Goal: Find specific page/section: Find specific page/section

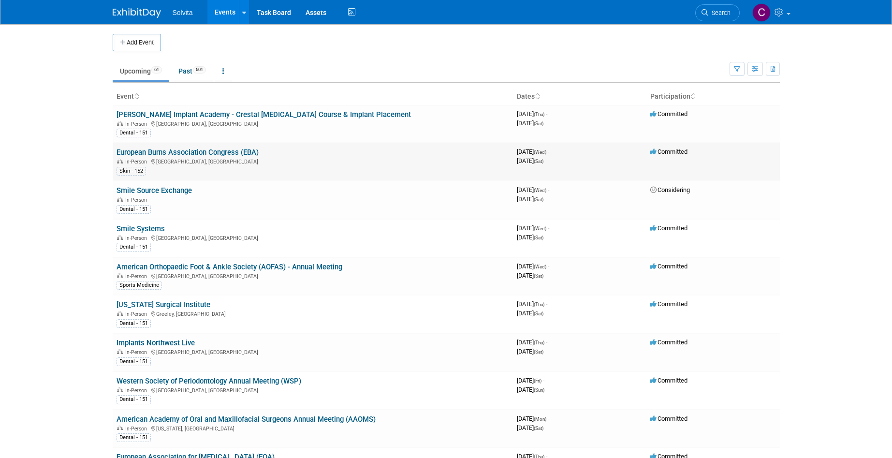
click at [166, 152] on link "European Burns Association Congress (EBA)" at bounding box center [188, 152] width 142 height 9
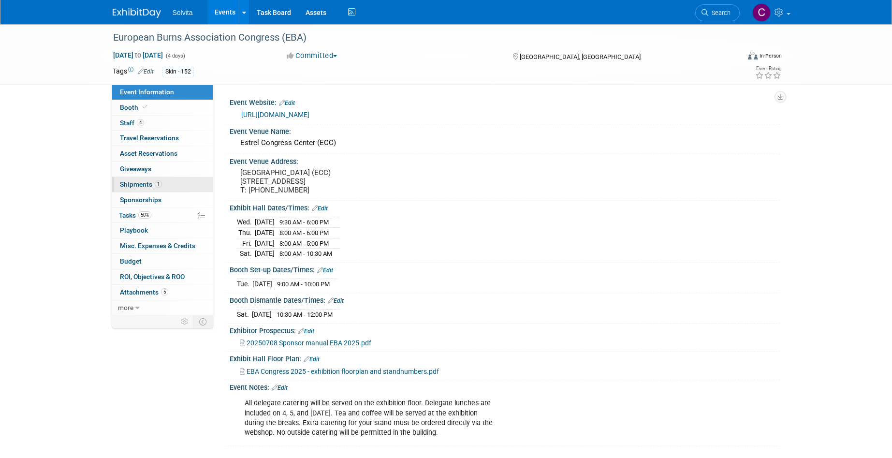
click at [139, 185] on span "Shipments 1" at bounding box center [141, 184] width 42 height 8
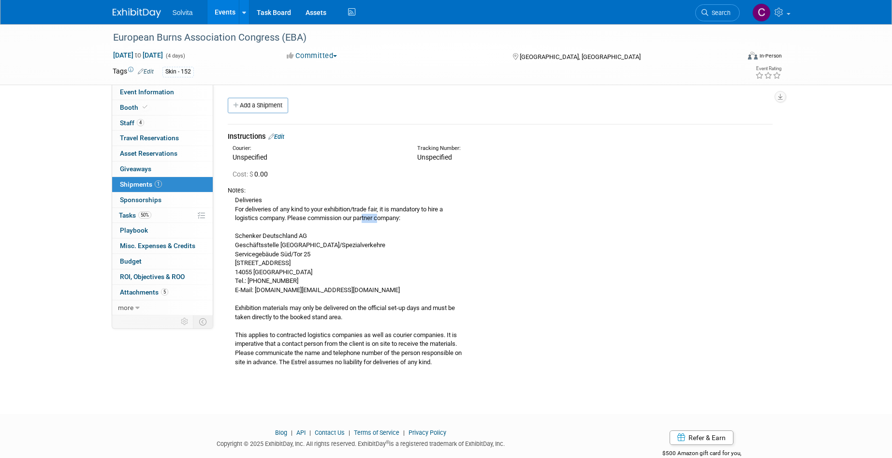
drag, startPoint x: 365, startPoint y: 221, endPoint x: 387, endPoint y: 221, distance: 22.7
click at [387, 221] on div "Deliveries For deliveries of any kind to your exhibition/trade fair, it is mand…" at bounding box center [500, 281] width 545 height 172
drag, startPoint x: 387, startPoint y: 221, endPoint x: 438, endPoint y: 238, distance: 53.1
click at [440, 231] on div "Deliveries For deliveries of any kind to your exhibition/trade fair, it is mand…" at bounding box center [500, 281] width 545 height 172
click at [120, 118] on link "4 Staff 4" at bounding box center [162, 123] width 101 height 15
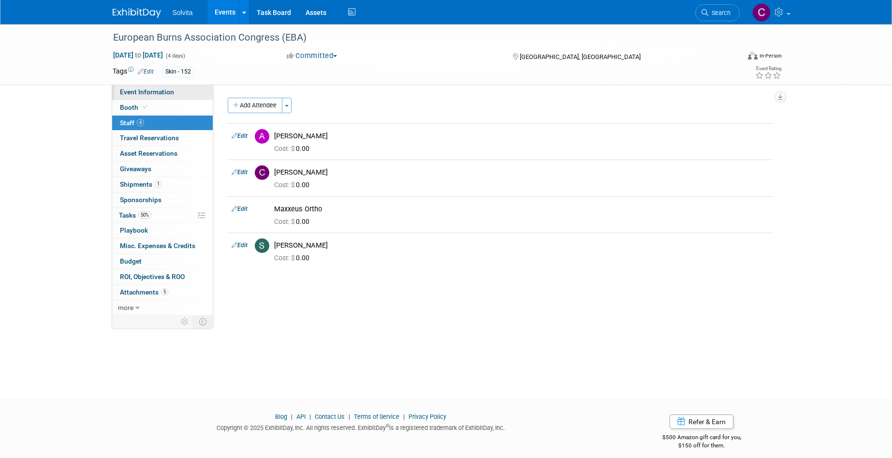
click at [135, 91] on span "Event Information" at bounding box center [147, 92] width 54 height 8
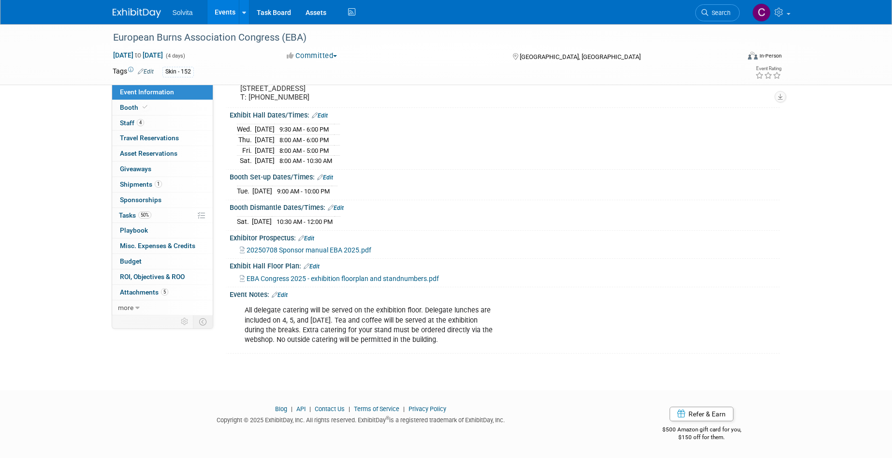
scroll to position [100, 0]
